Goal: Transaction & Acquisition: Purchase product/service

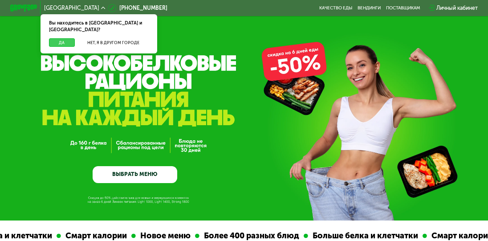
click at [54, 38] on button "Да" at bounding box center [62, 42] width 26 height 8
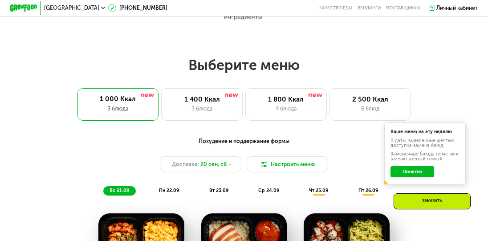
scroll to position [446, 0]
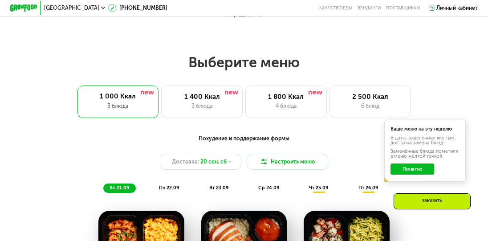
click at [401, 174] on button "Понятно" at bounding box center [413, 169] width 44 height 11
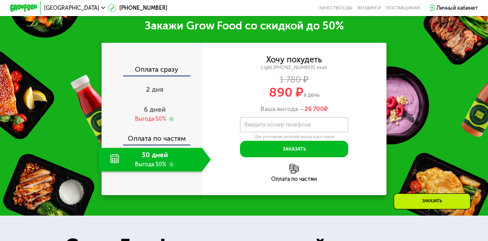
scroll to position [891, 0]
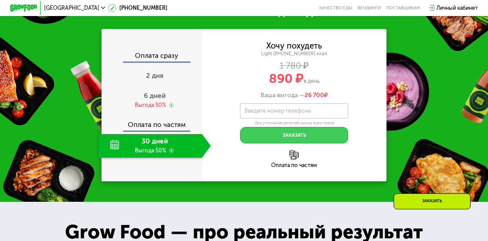
click at [272, 139] on button "Заказать" at bounding box center [294, 135] width 109 height 16
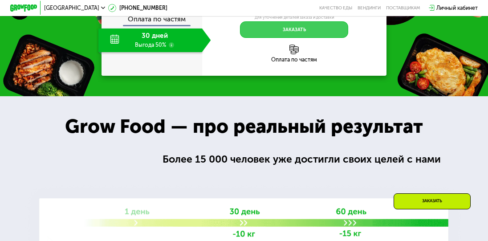
scroll to position [920, 0]
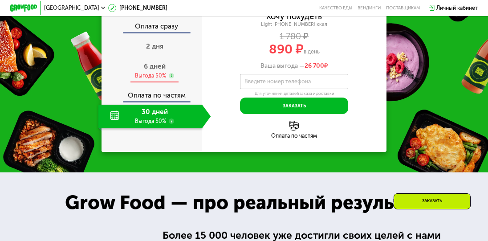
click at [148, 68] on div "6 дней Выгода 50%" at bounding box center [154, 71] width 113 height 24
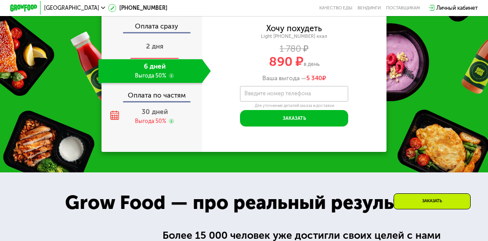
click at [156, 50] on span "2 дня" at bounding box center [154, 46] width 17 height 8
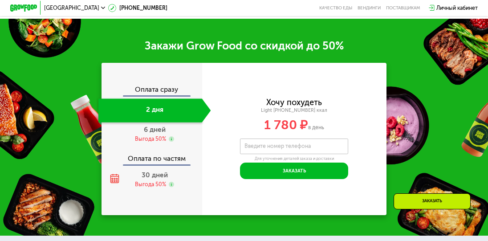
scroll to position [891, 0]
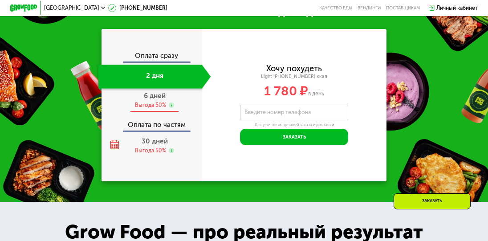
click at [142, 103] on div "6 дней Выгода 50%" at bounding box center [154, 101] width 113 height 24
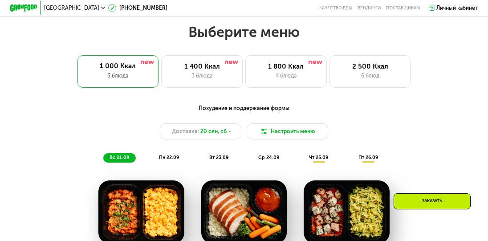
scroll to position [475, 0]
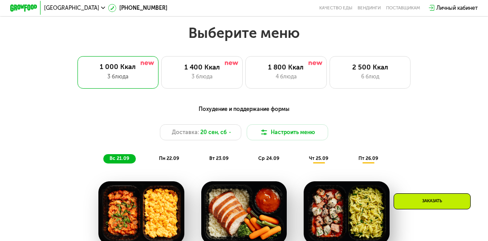
click at [177, 161] on span "пн 22.09" at bounding box center [169, 158] width 20 height 6
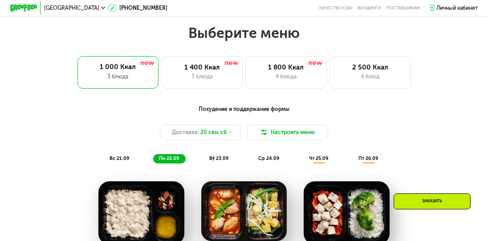
click at [213, 161] on span "вт 23.09" at bounding box center [218, 158] width 19 height 6
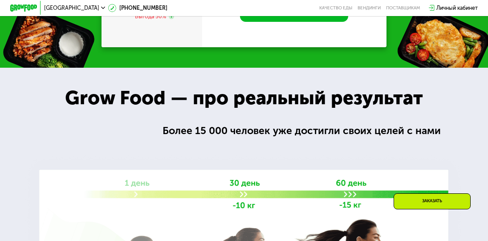
scroll to position [1010, 0]
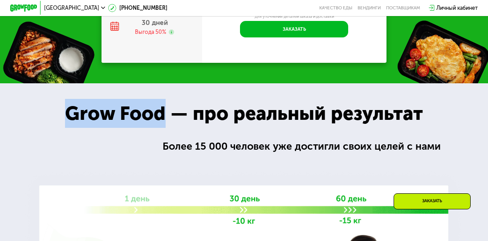
drag, startPoint x: 66, startPoint y: 117, endPoint x: 168, endPoint y: 117, distance: 102.5
click at [168, 117] on div "Grow Food — про реальный результат" at bounding box center [244, 113] width 384 height 29
